Goal: Navigation & Orientation: Find specific page/section

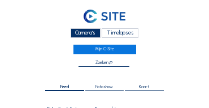
scroll to position [183, 0]
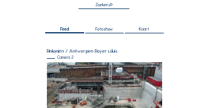
scroll to position [64, 0]
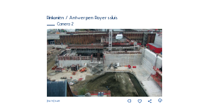
scroll to position [91, 0]
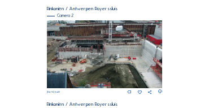
scroll to position [193, 0]
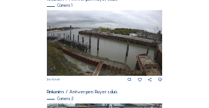
scroll to position [110, 0]
